Goal: Complete application form

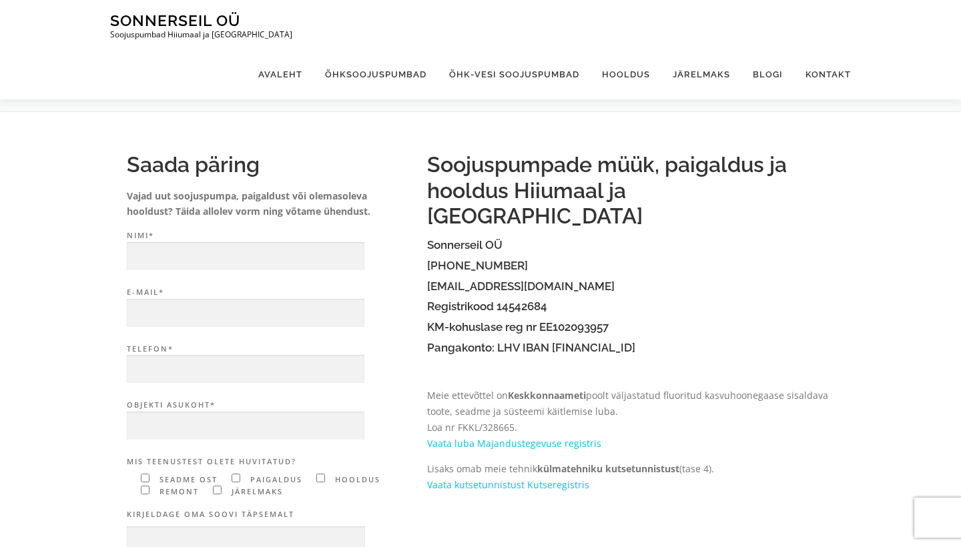
scroll to position [44, 0]
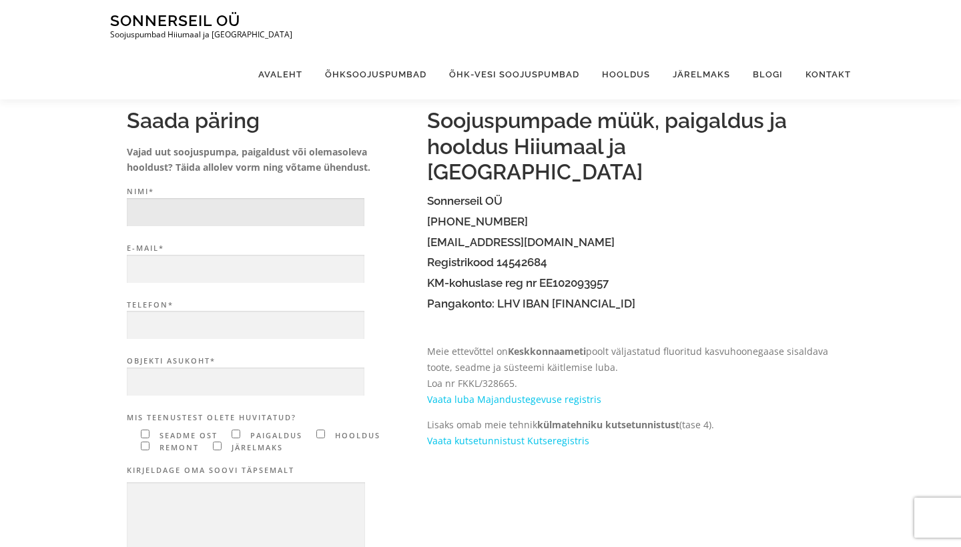
click at [169, 198] on input "Nimi*" at bounding box center [246, 212] width 238 height 29
type input "Romet Keskla"
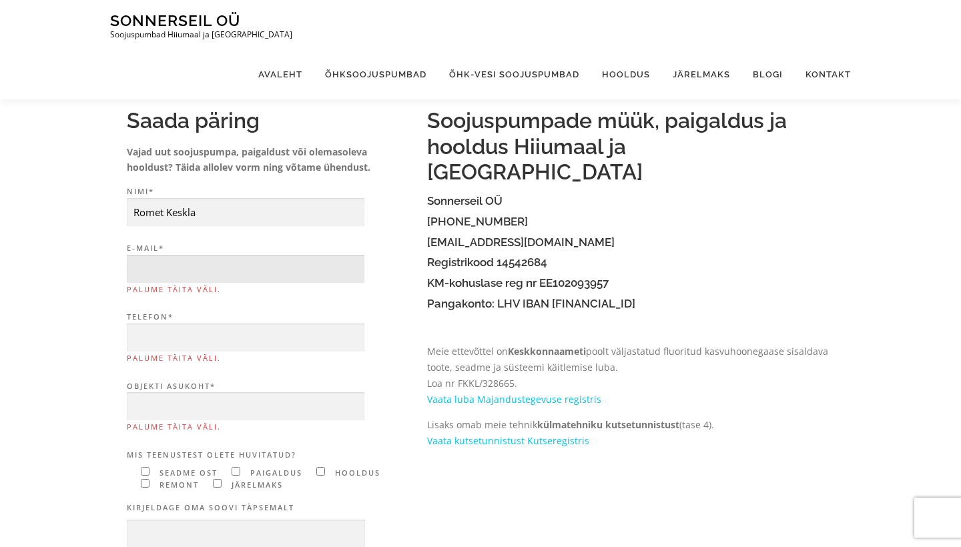
click at [230, 272] on input "E-mail* Palume täita väli." at bounding box center [246, 269] width 238 height 29
type input "[EMAIL_ADDRESS][DOMAIN_NAME]"
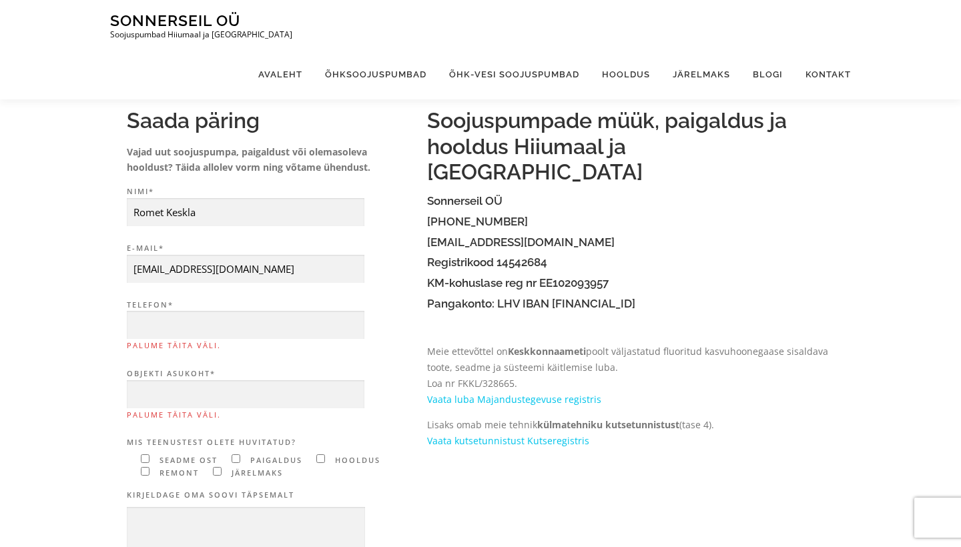
click at [221, 353] on p "Telefon* Palume täita väli." at bounding box center [270, 328] width 287 height 59
click at [224, 340] on span "Palume täita väli." at bounding box center [270, 346] width 287 height 13
click at [224, 338] on input "Telefon* Palume täita väli." at bounding box center [246, 325] width 238 height 29
type input "6"
type input "56881400"
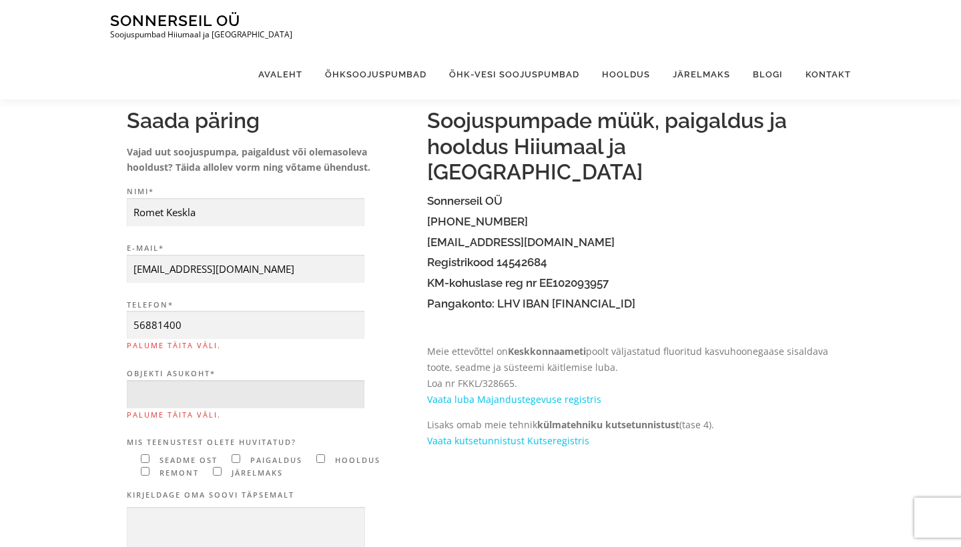
click at [225, 389] on input "Objekti asukoht* Palume täita väli." at bounding box center [246, 394] width 238 height 29
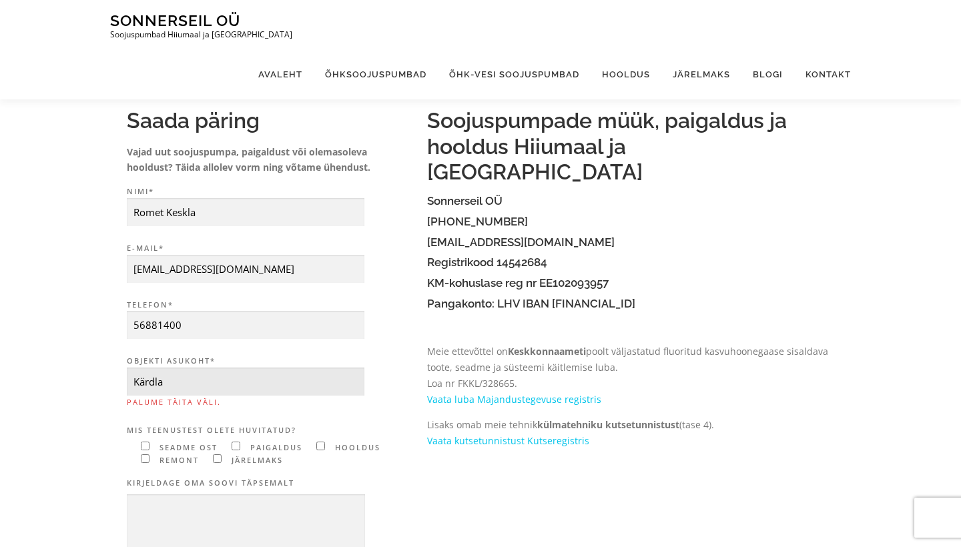
type input "Kärdla"
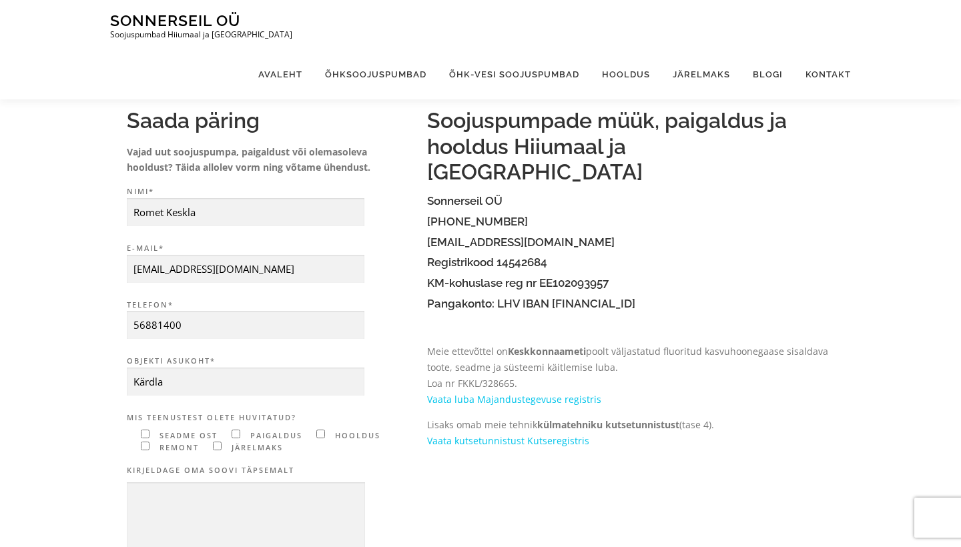
click at [190, 460] on form "Nimi* Romet Keskla E-mail* [EMAIL_ADDRESS][DOMAIN_NAME] Telefon* [PHONE_NUMBER]…" at bounding box center [270, 459] width 287 height 549
click at [181, 448] on span "remont" at bounding box center [177, 447] width 43 height 10
click at [145, 442] on input"] "Contact form" at bounding box center [145, 446] width 9 height 9
checkbox input"] "true"
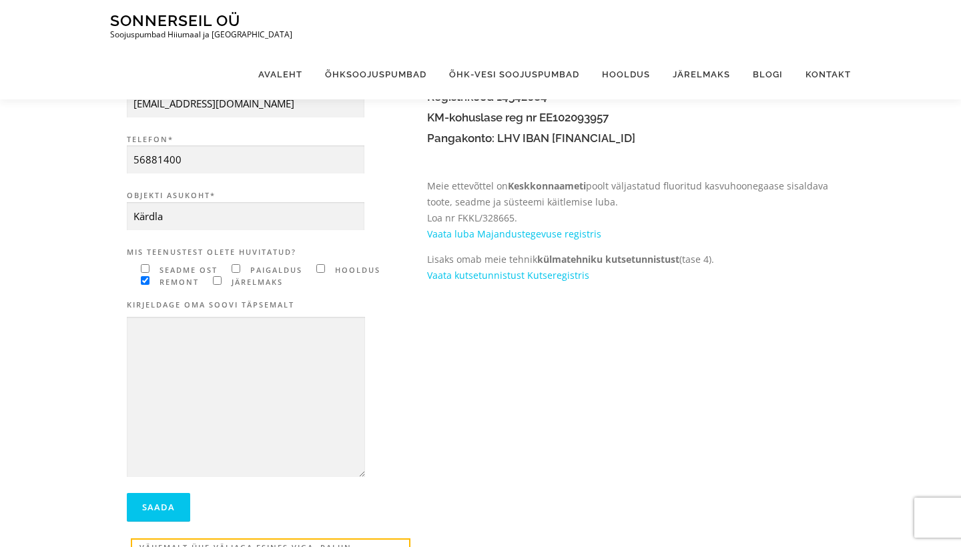
scroll to position [212, 0]
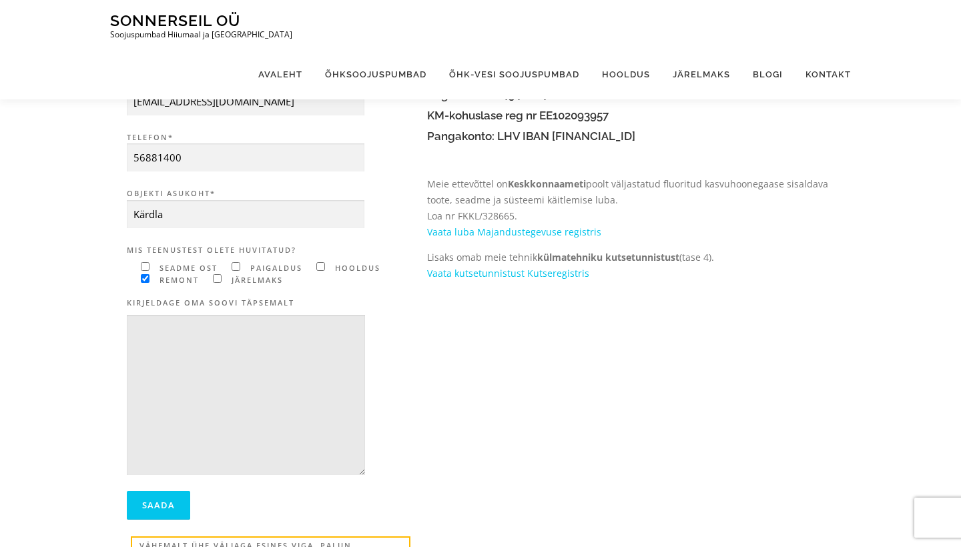
click at [247, 394] on textarea "Contact form" at bounding box center [246, 395] width 238 height 161
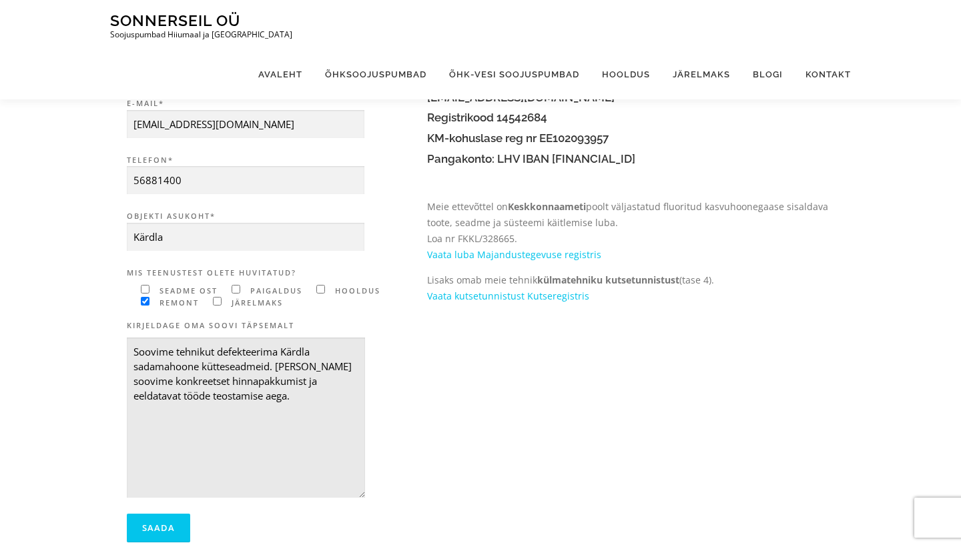
scroll to position [187, 0]
type textarea "Soovime tehnikut defekteerima Kärdla sadamahoone kütteseadmeid. [PERSON_NAME] s…"
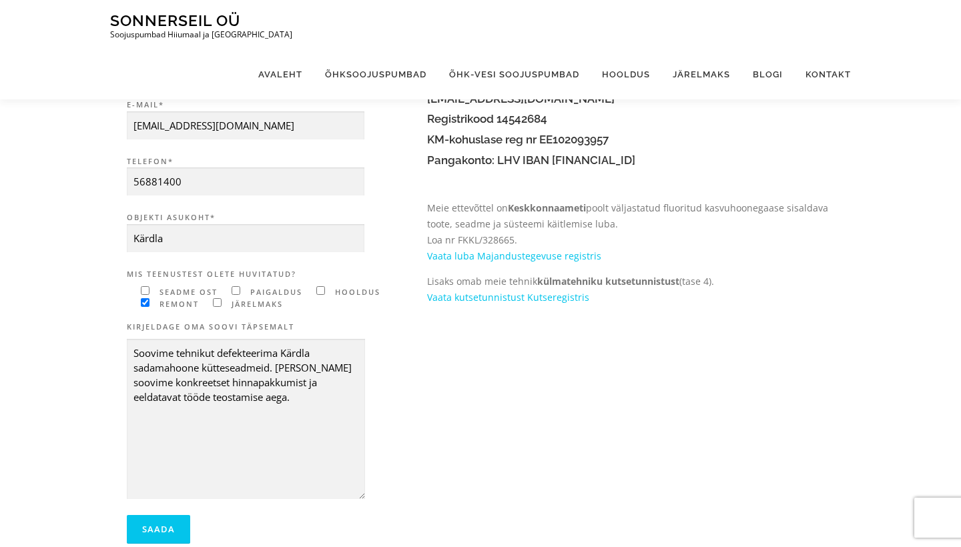
click at [320, 288] on input"] "Contact form" at bounding box center [320, 290] width 9 height 9
checkbox input"] "true"
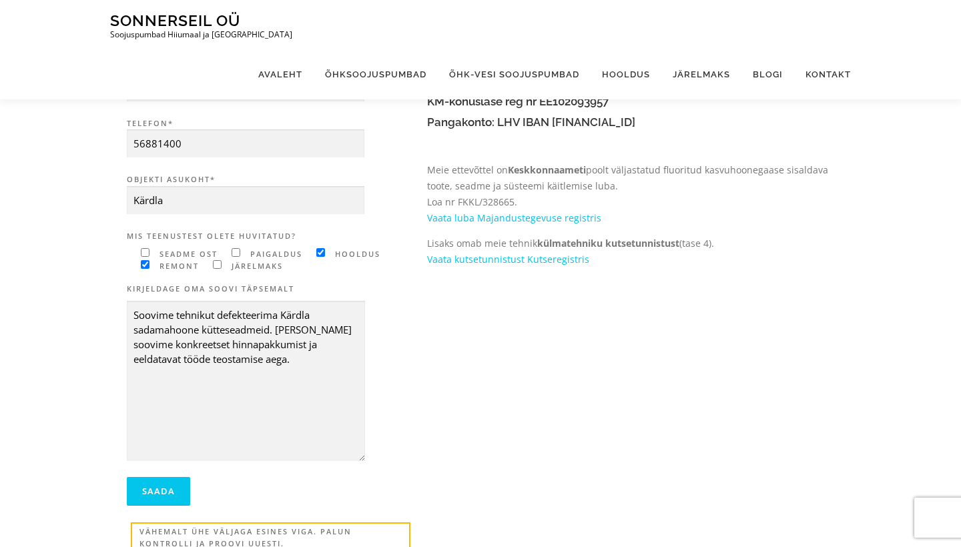
scroll to position [240, 0]
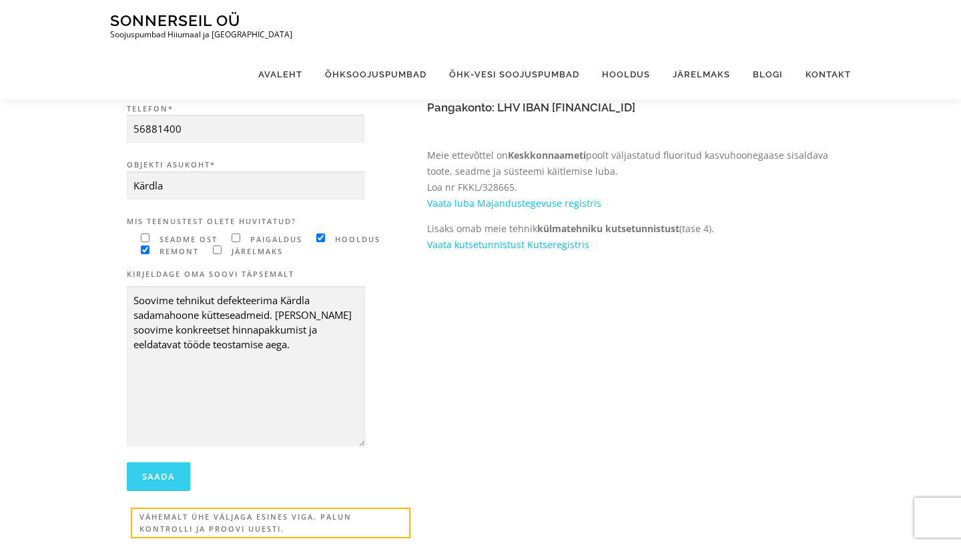
click at [155, 469] on input "Saada" at bounding box center [158, 476] width 63 height 29
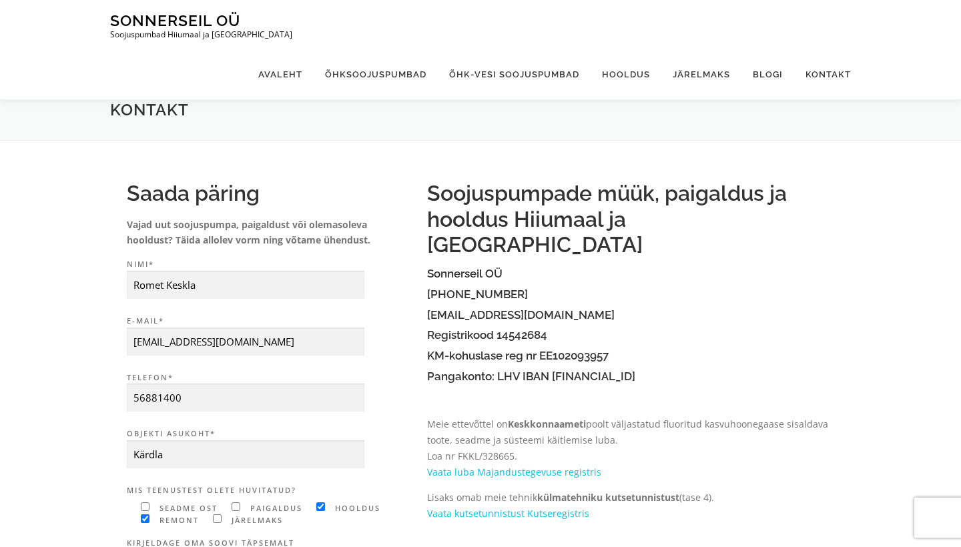
scroll to position [0, 0]
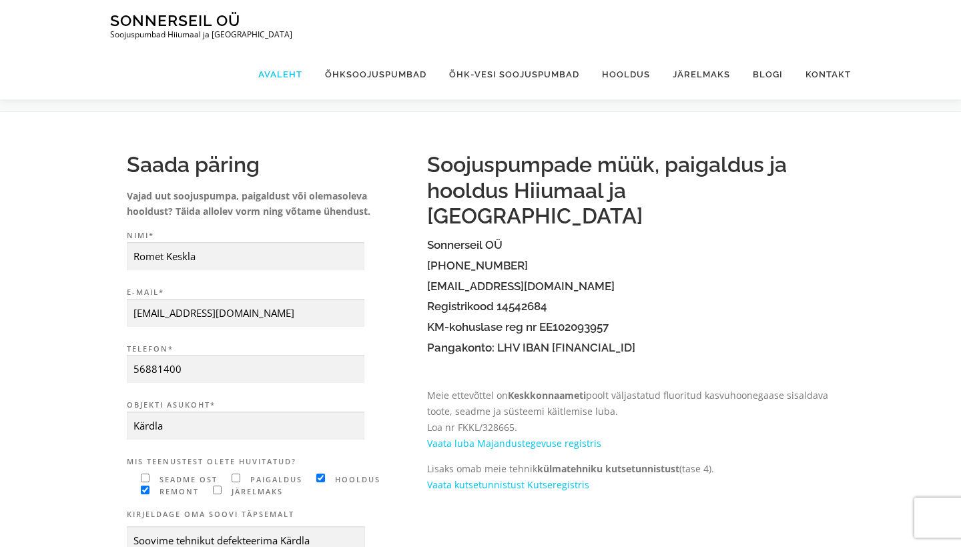
click at [283, 49] on link "Avaleht" at bounding box center [280, 74] width 67 height 50
